Goal: Transaction & Acquisition: Download file/media

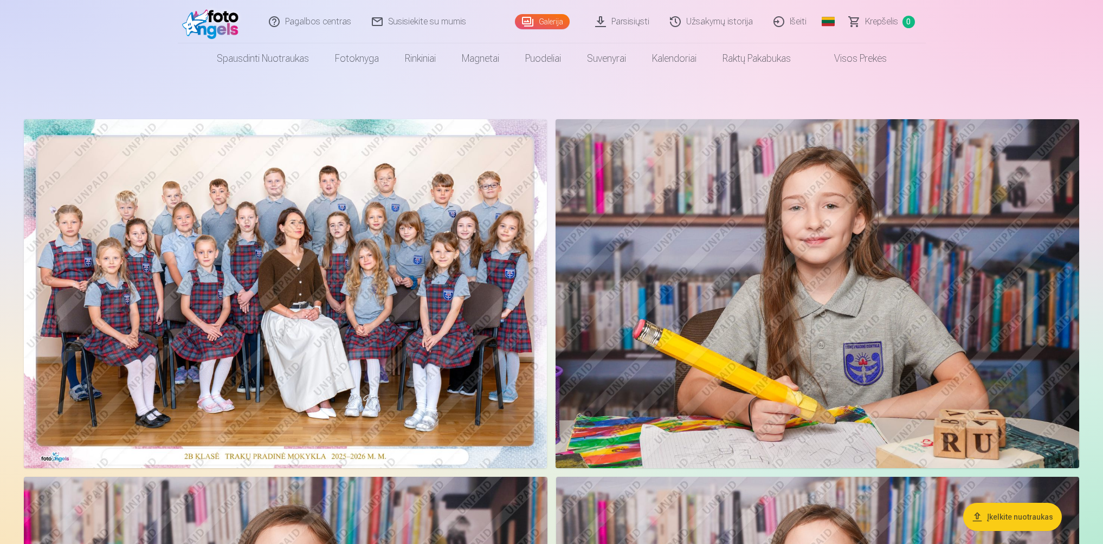
click at [621, 21] on link "Parsisiųsti" at bounding box center [622, 21] width 75 height 43
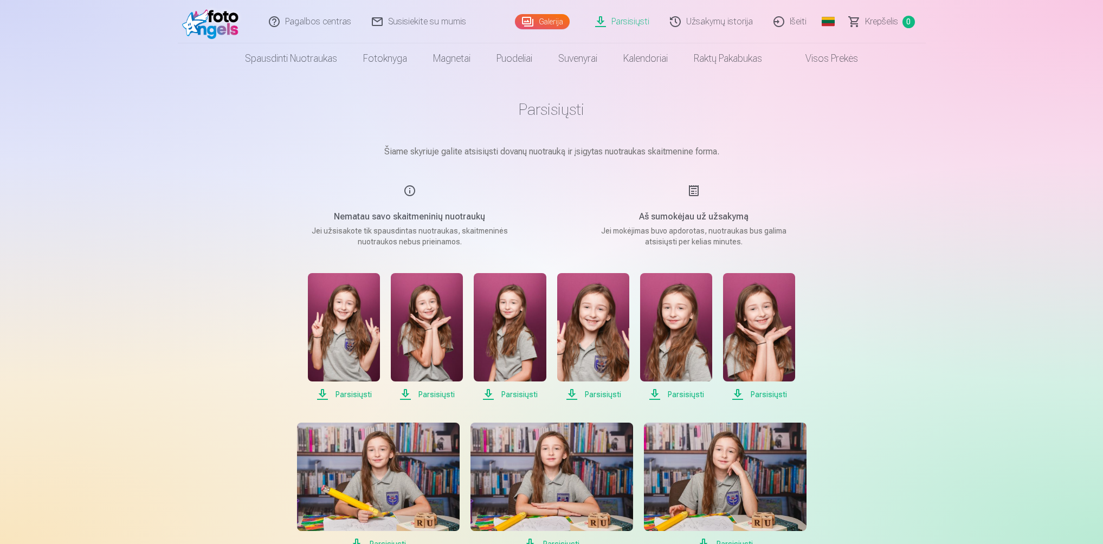
click at [350, 393] on span "Parsisiųsti" at bounding box center [344, 394] width 72 height 13
click at [436, 390] on span "Parsisiųsti" at bounding box center [427, 394] width 72 height 13
click at [518, 391] on span "Parsisiųsti" at bounding box center [510, 394] width 72 height 13
click at [675, 393] on span "Parsisiųsti" at bounding box center [676, 394] width 72 height 13
click at [768, 392] on span "Parsisiųsti" at bounding box center [759, 394] width 72 height 13
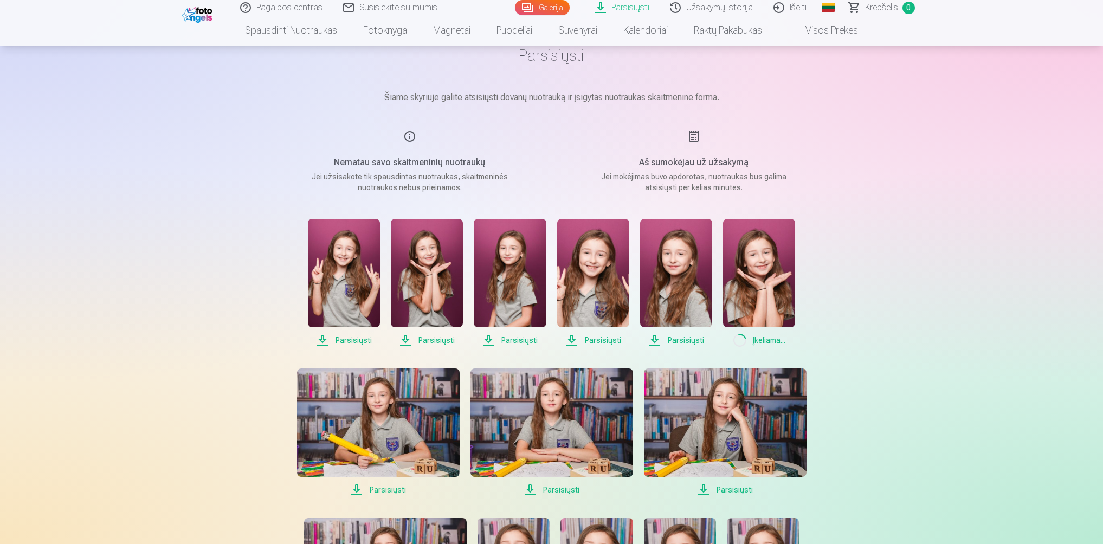
scroll to position [108, 0]
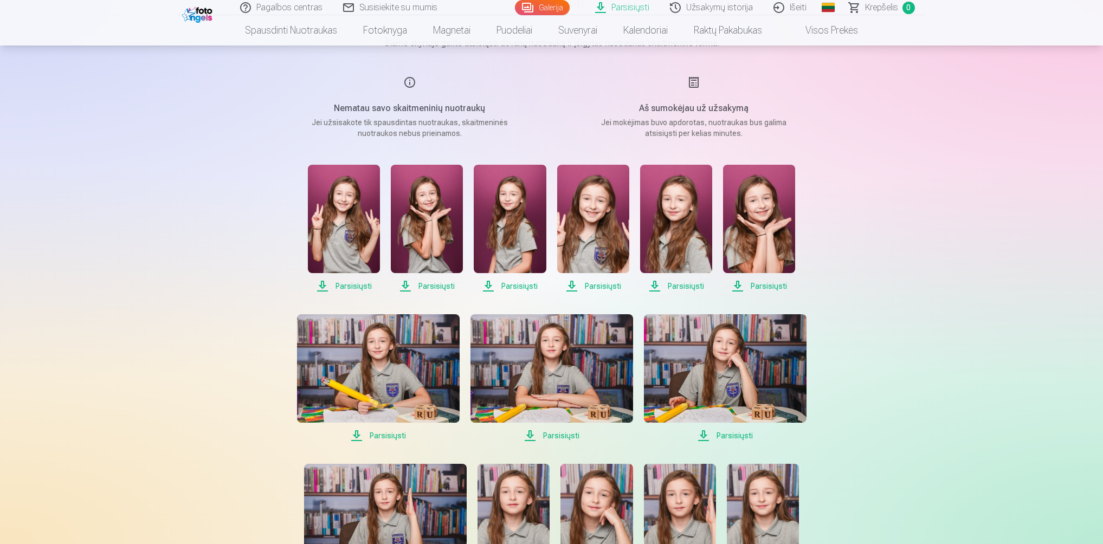
click at [383, 432] on span "Parsisiųsti" at bounding box center [378, 435] width 163 height 13
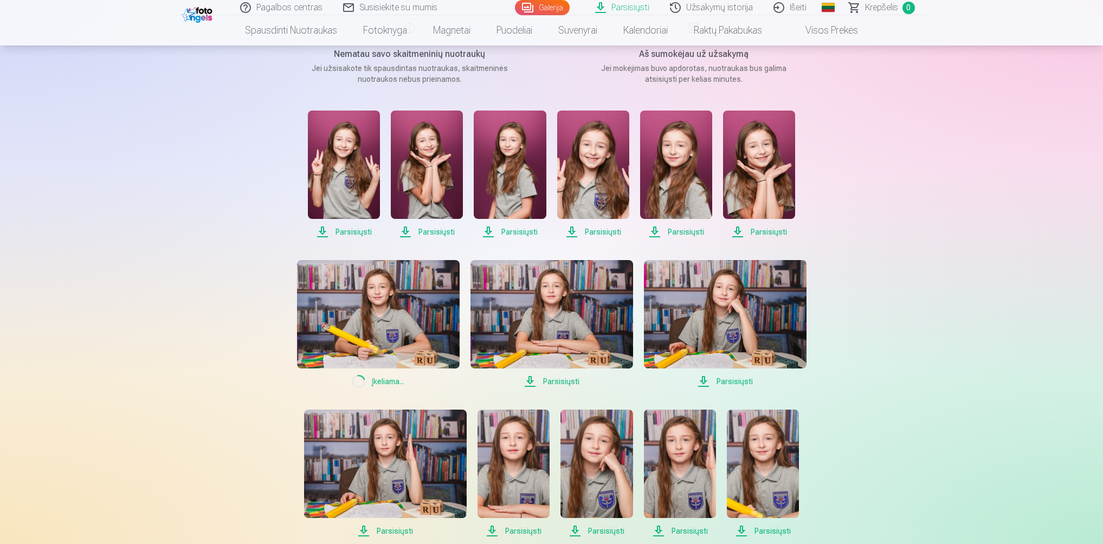
scroll to position [217, 0]
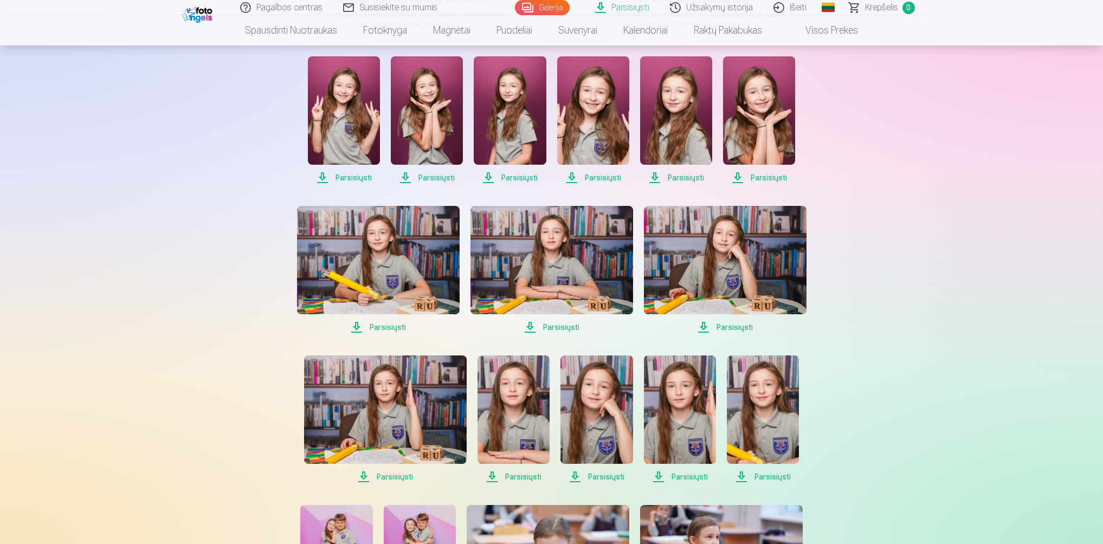
click at [555, 327] on span "Parsisiųsti" at bounding box center [551, 327] width 163 height 13
click at [733, 327] on span "Parsisiųsti" at bounding box center [725, 327] width 163 height 13
click at [397, 476] on span "Parsisiųsti" at bounding box center [385, 476] width 163 height 13
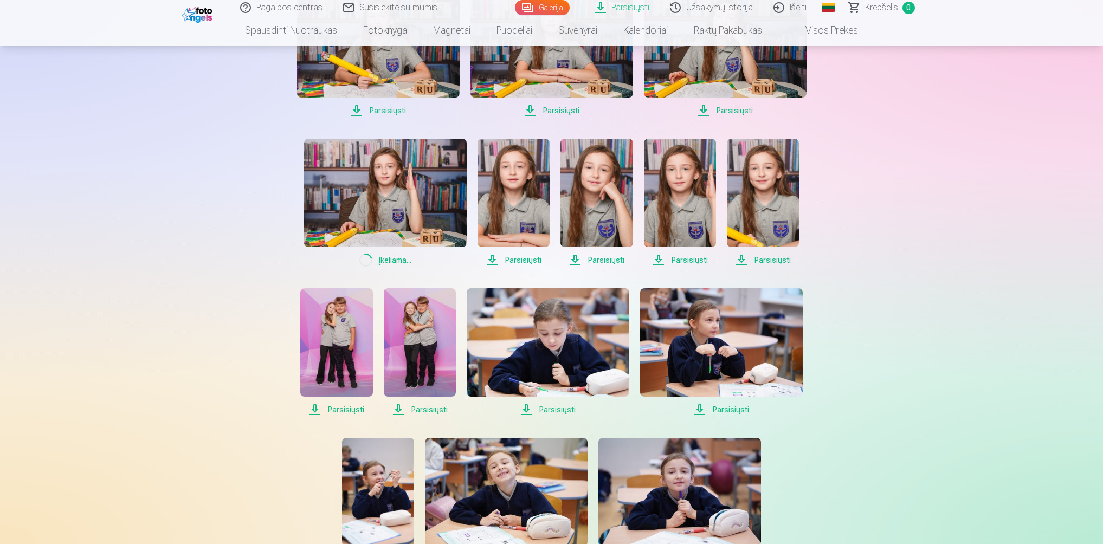
scroll to position [379, 0]
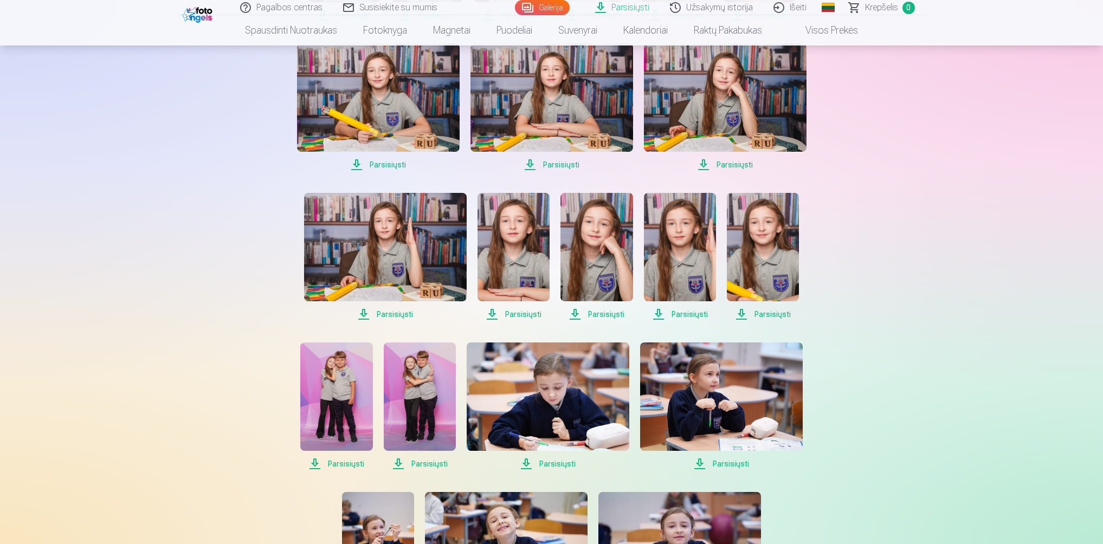
click at [519, 310] on span "Parsisiųsti" at bounding box center [513, 314] width 72 height 13
click at [605, 312] on span "Parsisiųsti" at bounding box center [596, 314] width 72 height 13
click at [749, 258] on img at bounding box center [763, 247] width 72 height 108
drag, startPoint x: 900, startPoint y: 381, endPoint x: 892, endPoint y: 380, distance: 7.6
click at [900, 381] on div "Pagalbos centras Susisiekite su mumis Galerija Parsisiųsti Užsakymų istorija Iš…" at bounding box center [551, 370] width 1103 height 1499
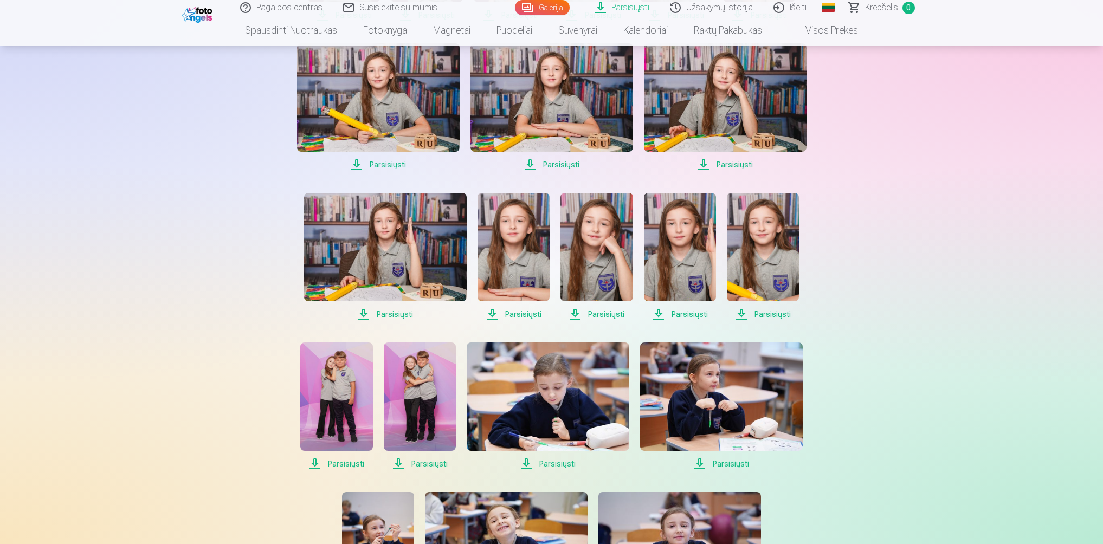
click at [345, 464] on span "Parsisiųsti" at bounding box center [336, 463] width 72 height 13
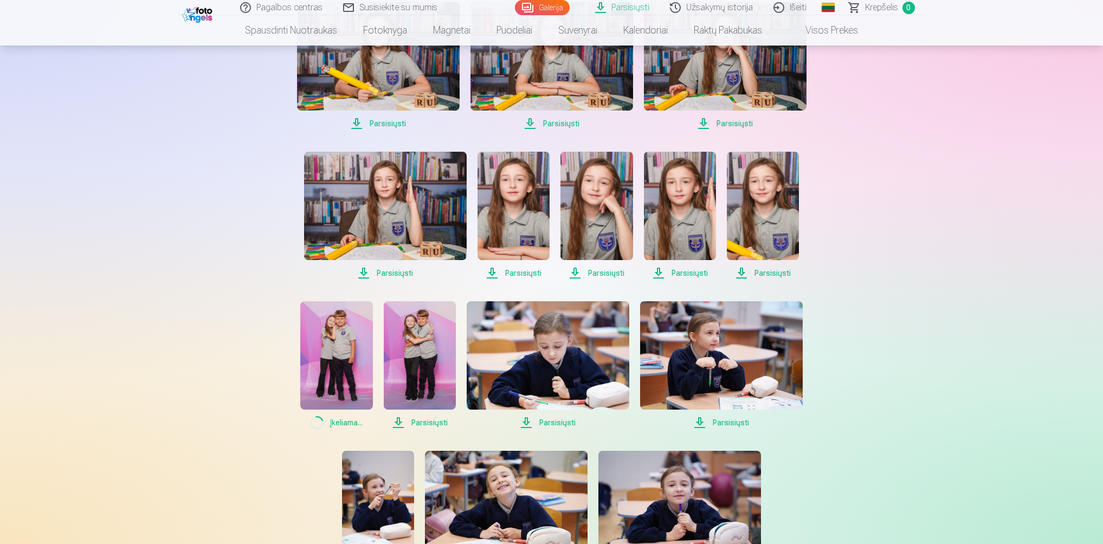
scroll to position [434, 0]
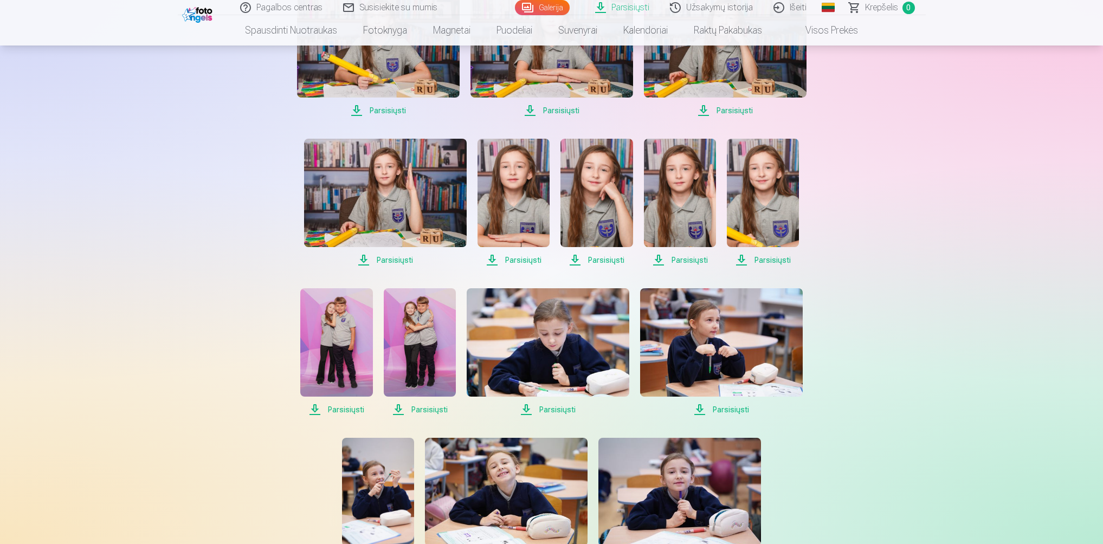
click at [429, 406] on span "Parsisiųsti" at bounding box center [420, 409] width 72 height 13
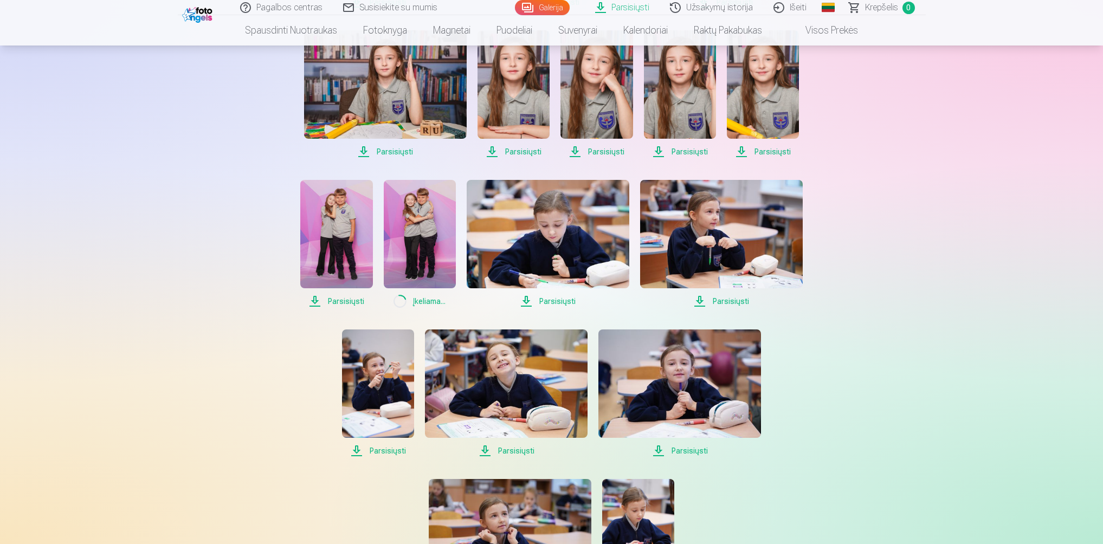
scroll to position [596, 0]
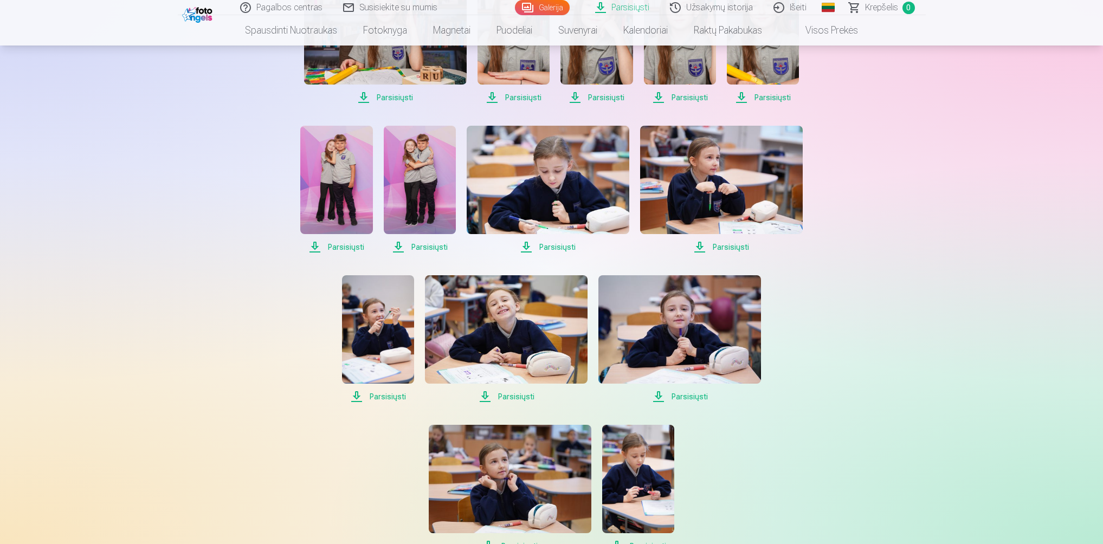
click at [722, 245] on span "Parsisiųsti" at bounding box center [721, 247] width 163 height 13
click at [381, 394] on span "Parsisiųsti" at bounding box center [378, 396] width 72 height 13
click at [517, 396] on span "Parsisiųsti" at bounding box center [506, 396] width 163 height 13
click at [694, 392] on span "Parsisiųsti" at bounding box center [679, 396] width 163 height 13
click at [688, 394] on span "Parsisiųsti" at bounding box center [679, 396] width 163 height 13
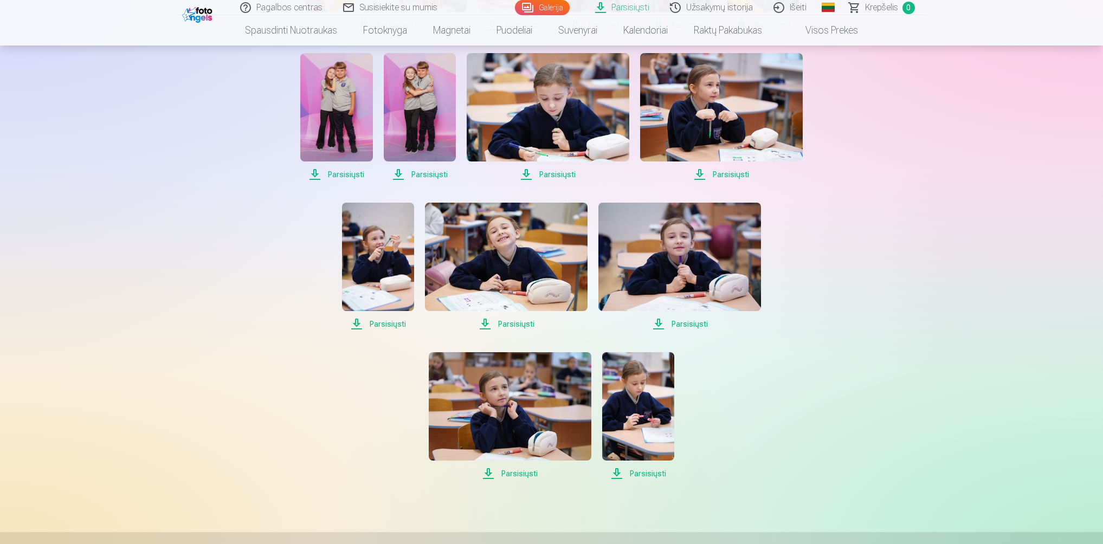
scroll to position [704, 0]
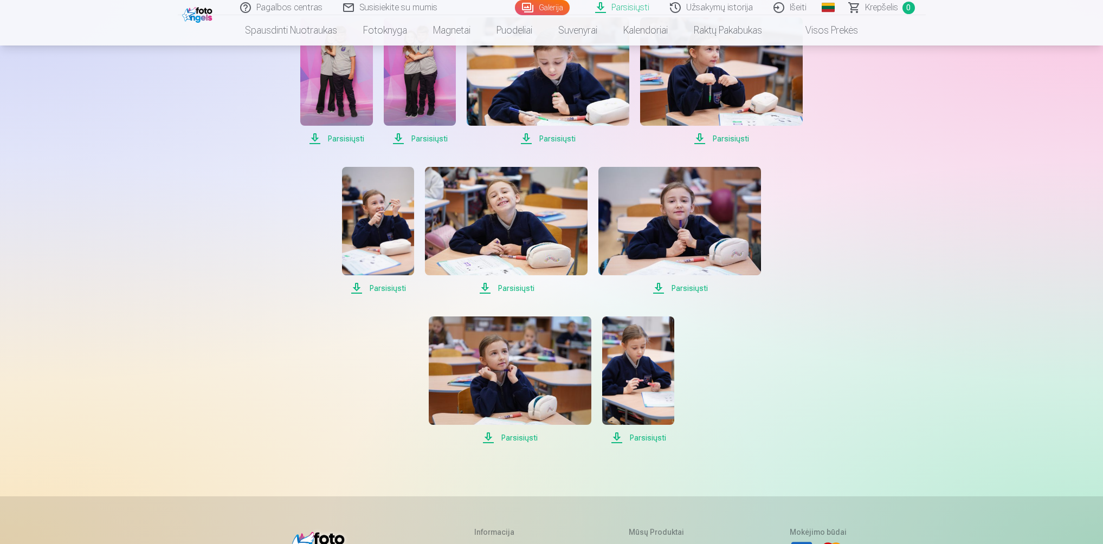
click at [520, 437] on span "Parsisiųsti" at bounding box center [510, 437] width 163 height 13
click at [948, 428] on div "Pagalbos centras Susisiekite su mumis Galerija Parsisiųsti Užsakymų istorija Iš…" at bounding box center [551, 45] width 1103 height 1499
click at [638, 435] on span "Parsisiųsti" at bounding box center [638, 437] width 72 height 13
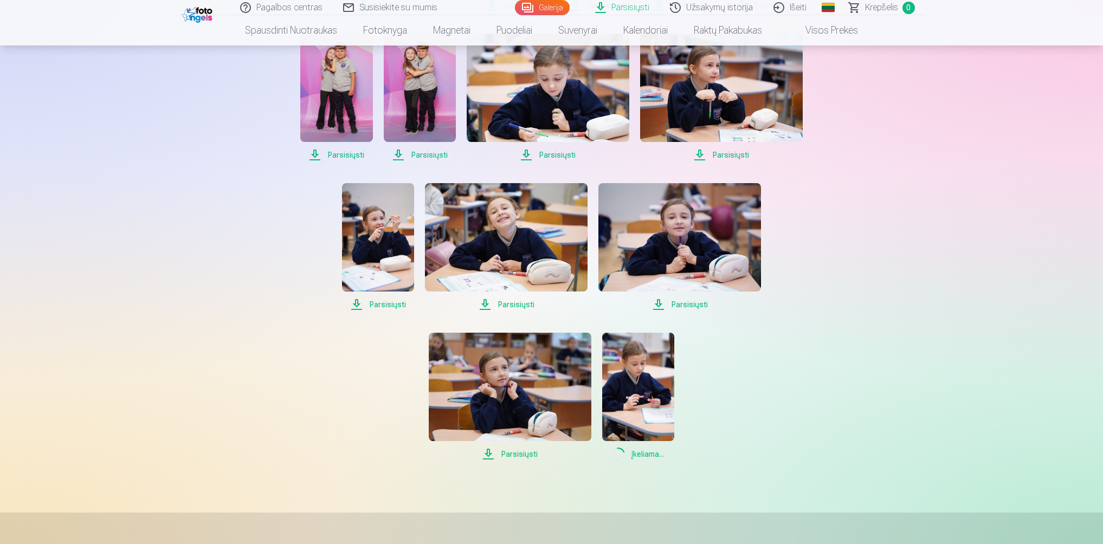
scroll to position [650, 0]
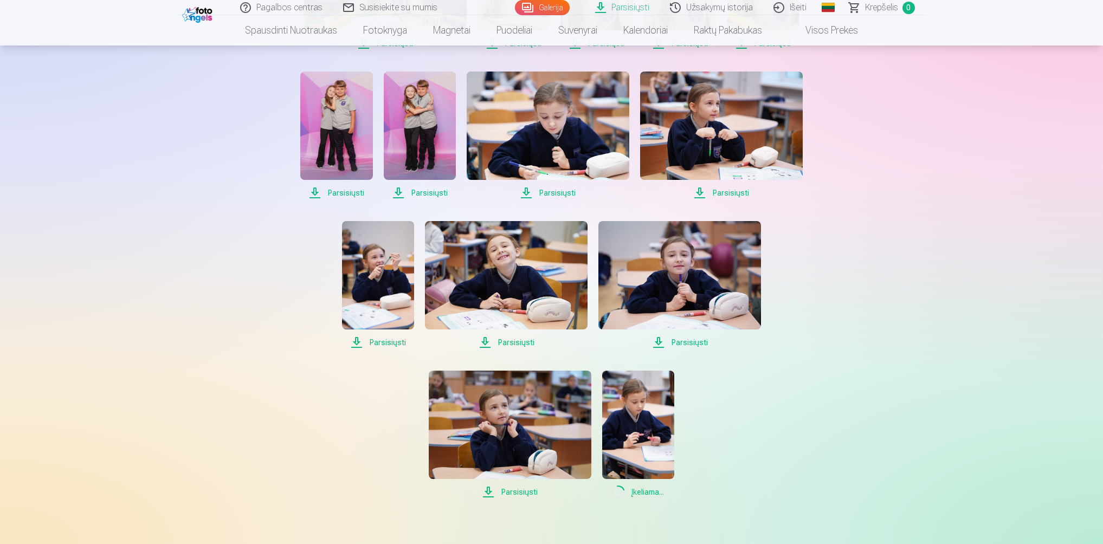
click at [557, 193] on span "Parsisiųsti" at bounding box center [548, 192] width 163 height 13
drag, startPoint x: 553, startPoint y: 191, endPoint x: 564, endPoint y: 191, distance: 10.3
click at [553, 191] on span "Parsisiųsti" at bounding box center [548, 192] width 163 height 13
click at [557, 195] on span "Parsisiųsti" at bounding box center [548, 192] width 163 height 13
click at [553, 192] on span "Parsisiųsti" at bounding box center [548, 192] width 163 height 13
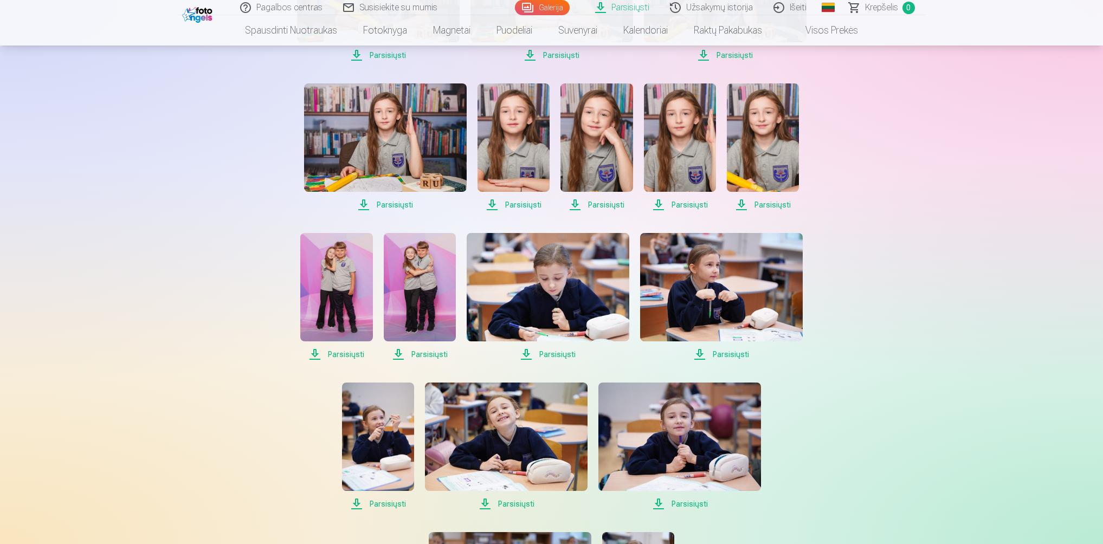
scroll to position [488, 0]
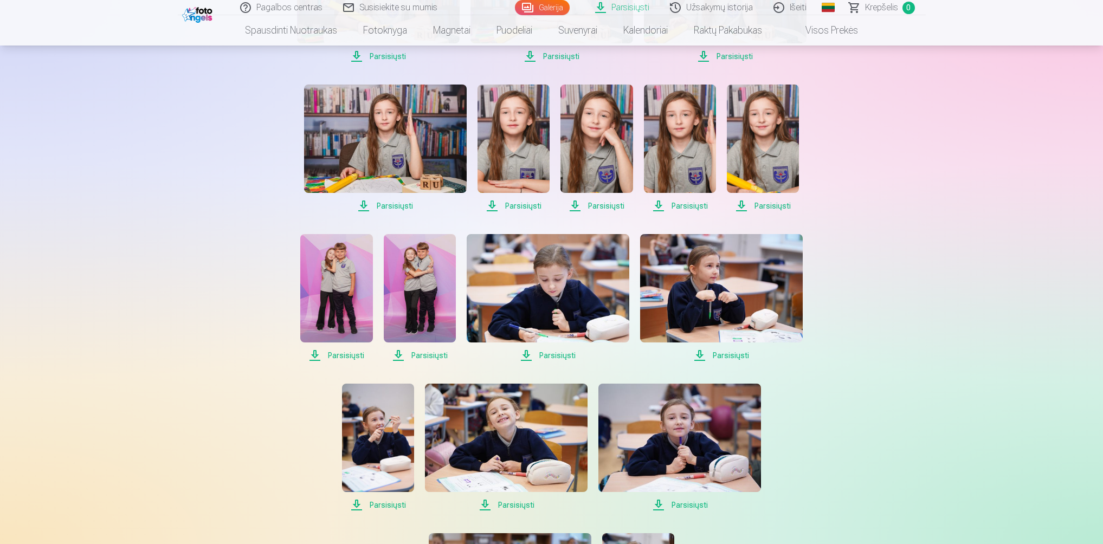
click at [551, 353] on span "Parsisiųsti" at bounding box center [548, 355] width 163 height 13
